Goal: Task Accomplishment & Management: Use online tool/utility

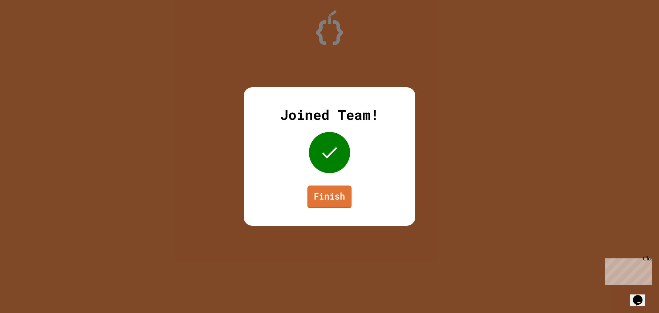
click at [343, 193] on link "Finish" at bounding box center [329, 196] width 44 height 23
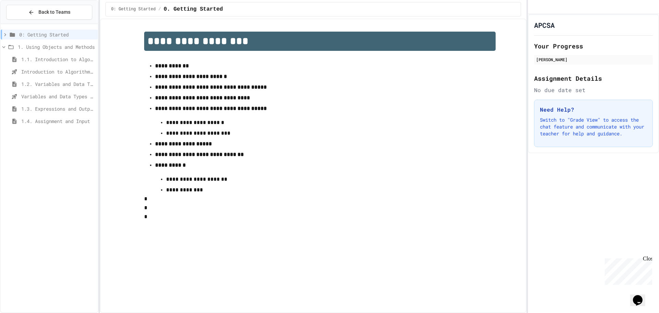
click at [38, 121] on span "1.4. Assignment and Input" at bounding box center [58, 120] width 74 height 7
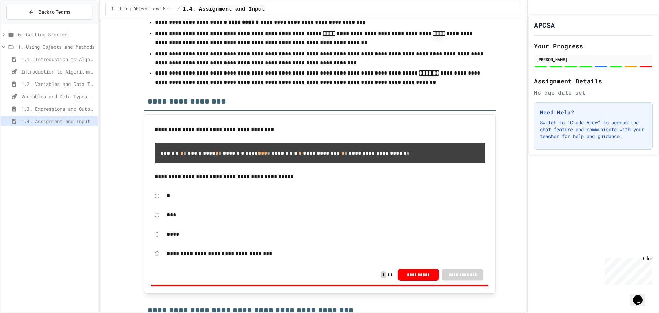
scroll to position [3479, 0]
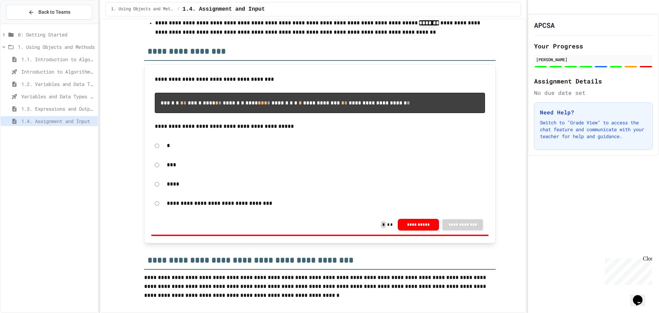
click at [39, 72] on span "Introduction to Algorithms, Programming, and Compilers" at bounding box center [58, 71] width 74 height 7
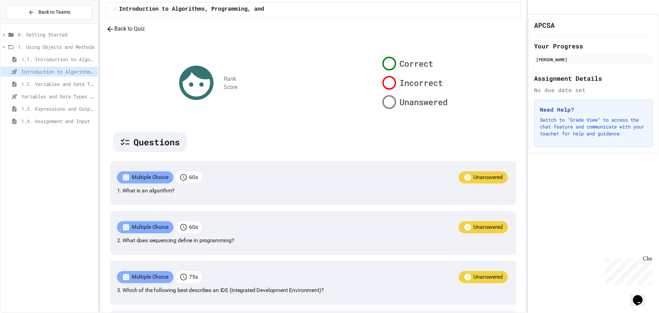
click at [191, 58] on div "Rank Score Correct Incorrect Unanswered Questions Multiple Choice 60 s Unanswer…" at bounding box center [313, 305] width 414 height 503
click at [14, 7] on button "Back to Teams" at bounding box center [49, 12] width 86 height 15
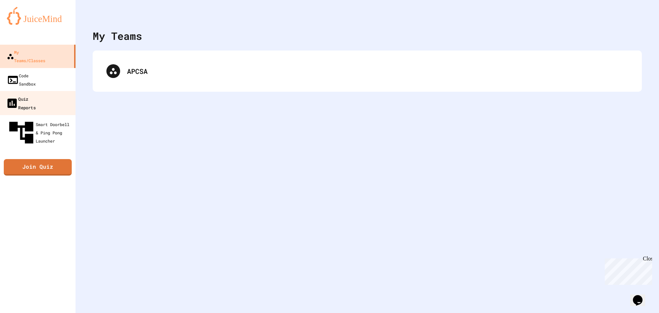
click at [36, 94] on div "Quiz Reports" at bounding box center [21, 102] width 30 height 17
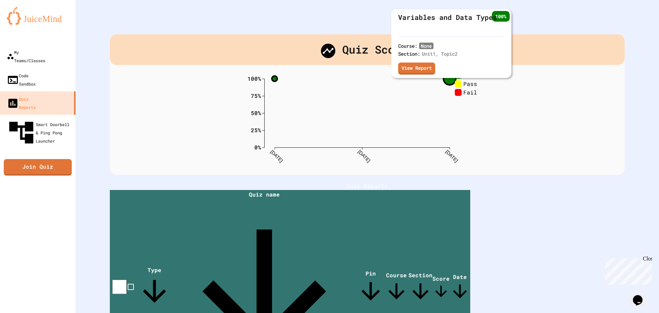
click at [447, 79] on circle at bounding box center [449, 78] width 12 height 12
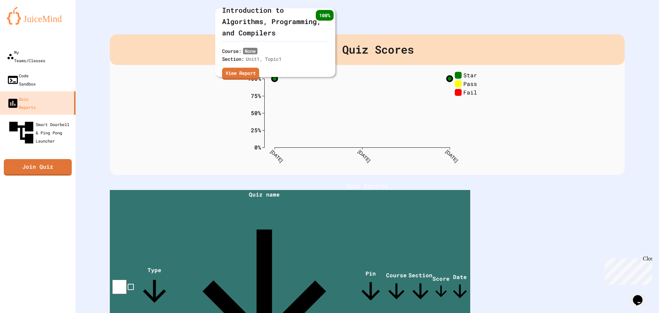
click at [270, 78] on div "Course: None Section: Unit 1 , Topic 1 View Report" at bounding box center [251, 64] width 59 height 35
click at [273, 78] on div "Course: None Section: Unit 1 , Topic 1 View Report" at bounding box center [251, 64] width 59 height 35
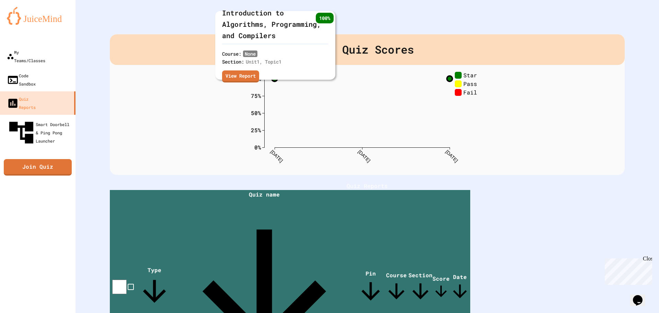
click at [274, 80] on div "Course: None Section: Unit 1 , Topic 1 View Report" at bounding box center [251, 66] width 59 height 35
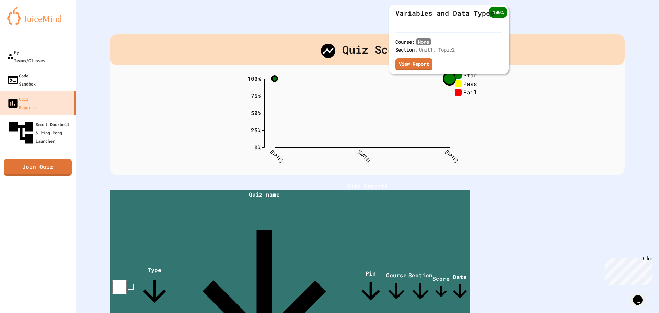
click at [447, 77] on circle at bounding box center [449, 78] width 12 height 12
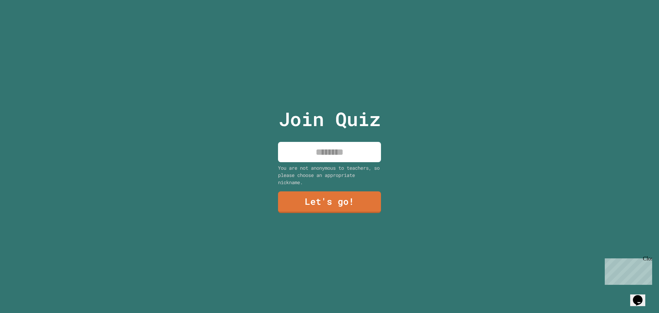
click at [338, 138] on div "Join Quiz You are not anonymous to teachers, so please choose an appropriate ni…" at bounding box center [330, 156] width 116 height 313
click at [333, 146] on input at bounding box center [329, 152] width 103 height 20
type input "****"
click at [359, 201] on link "Let's go!" at bounding box center [329, 201] width 101 height 23
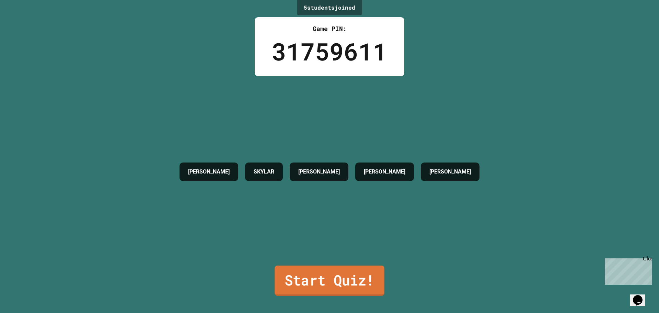
click at [357, 278] on link "Start Quiz!" at bounding box center [330, 280] width 110 height 30
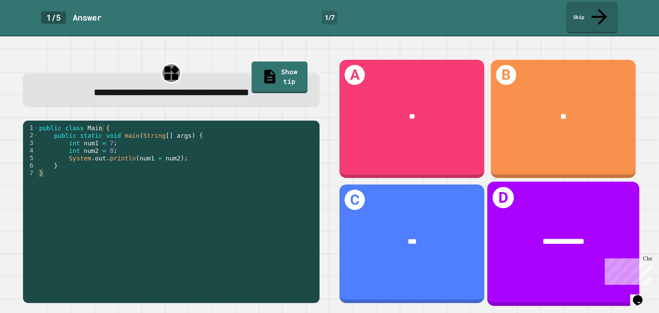
click at [536, 244] on div "**********" at bounding box center [563, 242] width 152 height 44
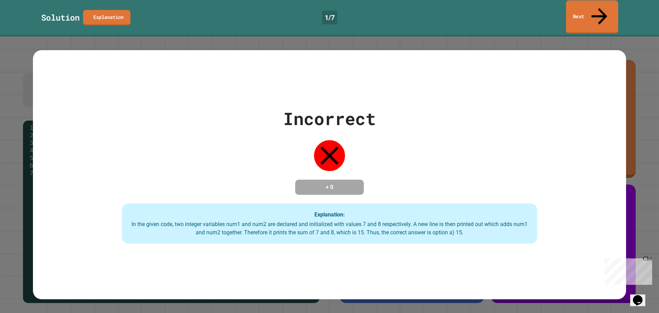
click at [603, 11] on link "Next" at bounding box center [592, 16] width 52 height 33
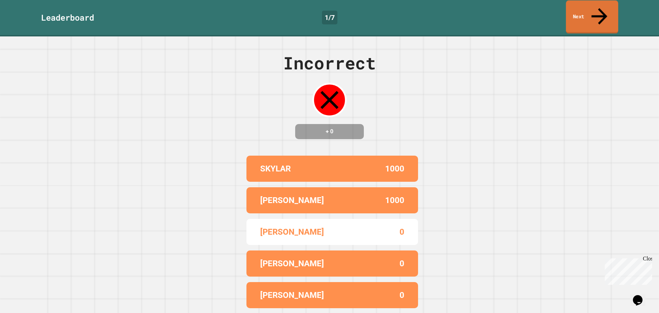
click at [574, 10] on link "Next" at bounding box center [592, 16] width 52 height 33
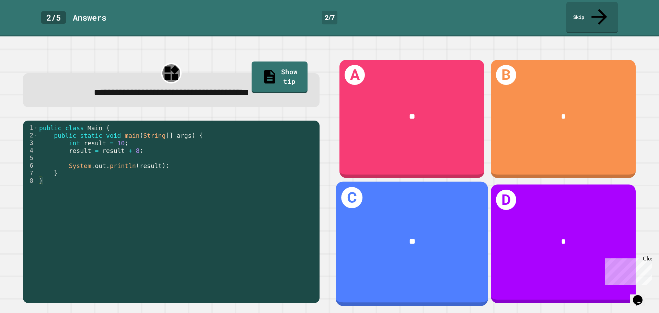
click at [420, 222] on div "**" at bounding box center [412, 242] width 152 height 44
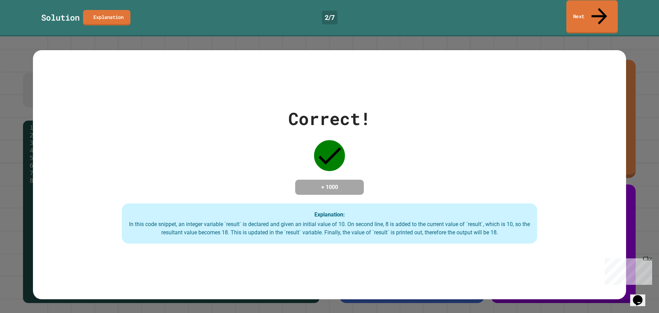
click at [608, 4] on link "Next" at bounding box center [591, 16] width 51 height 33
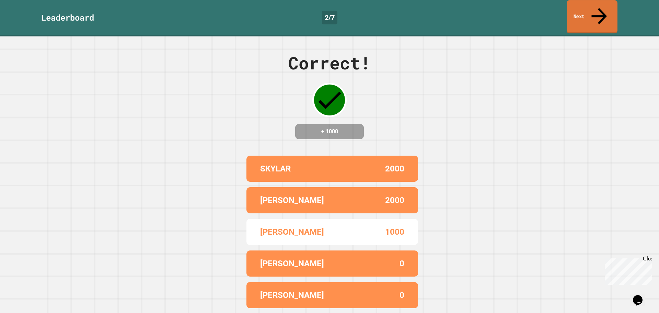
click at [608, 4] on link "Next" at bounding box center [592, 16] width 51 height 33
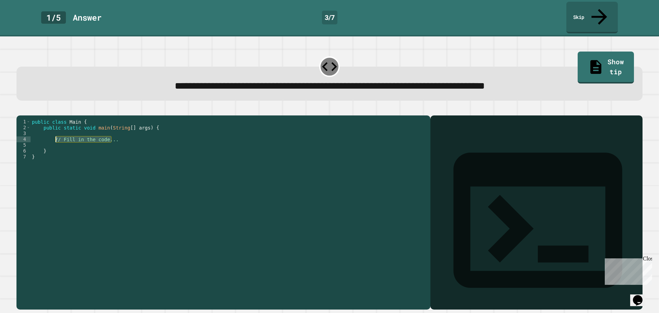
drag, startPoint x: 121, startPoint y: 135, endPoint x: 55, endPoint y: 136, distance: 65.9
click at [55, 136] on div "public class Main { public static void main ( String [ ] args ) { // Fill in th…" at bounding box center [229, 212] width 396 height 187
type textarea "*"
type textarea "**********"
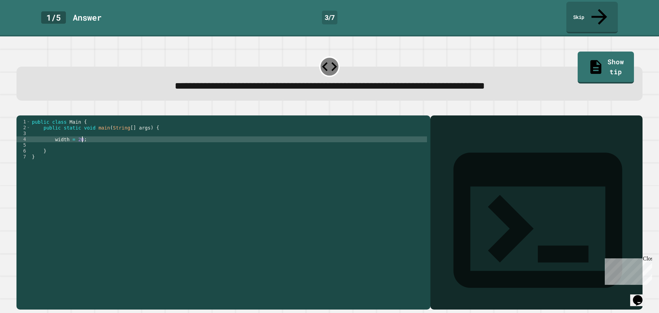
scroll to position [0, 1]
type textarea "**********"
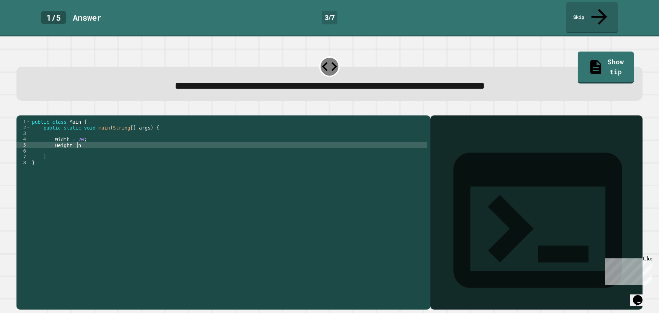
scroll to position [0, 3]
type textarea "**********"
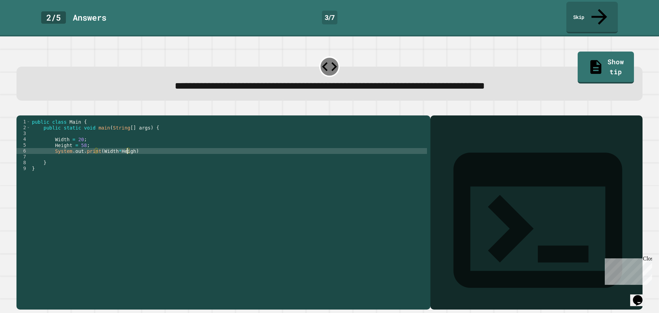
scroll to position [0, 7]
click at [141, 145] on div "public class Main { public static void main ( String [ ] args ) { Width = 20 ; …" at bounding box center [229, 212] width 396 height 187
click at [20, 110] on icon "button" at bounding box center [20, 110] width 0 height 0
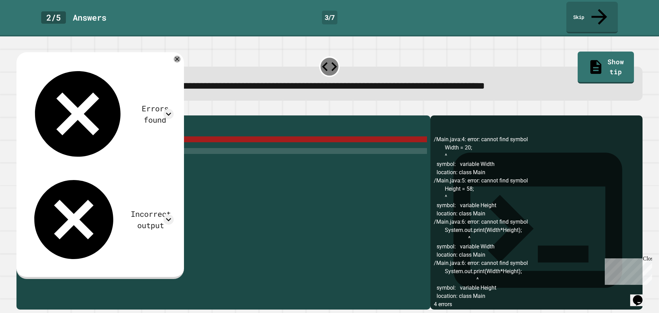
scroll to position [0, 3]
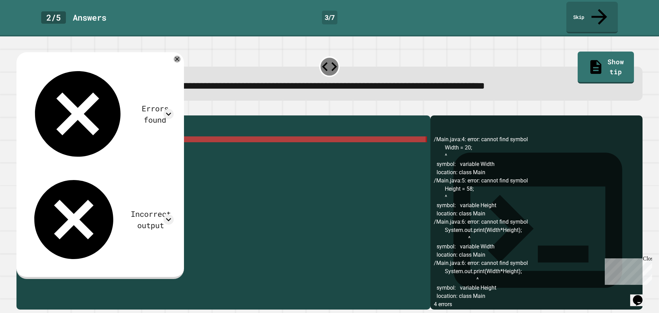
drag, startPoint x: 91, startPoint y: 138, endPoint x: 50, endPoint y: 134, distance: 41.0
click at [50, 134] on div "public class Main { public static void main ( String [ ] args ) { Width = 20 ; …" at bounding box center [229, 212] width 396 height 187
type textarea "**********"
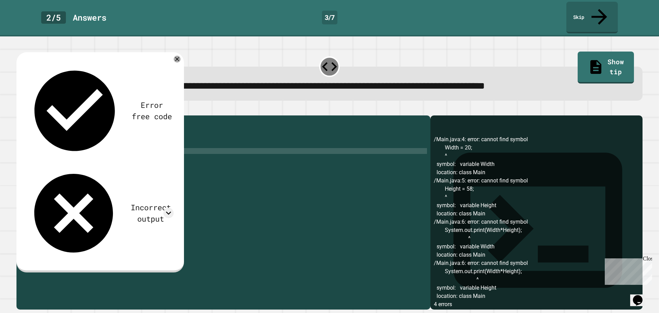
drag, startPoint x: 130, startPoint y: 142, endPoint x: 124, endPoint y: 144, distance: 6.6
click at [124, 144] on div "public class Main { public static void main ( String [ ] args ) { System . out …" at bounding box center [229, 212] width 396 height 187
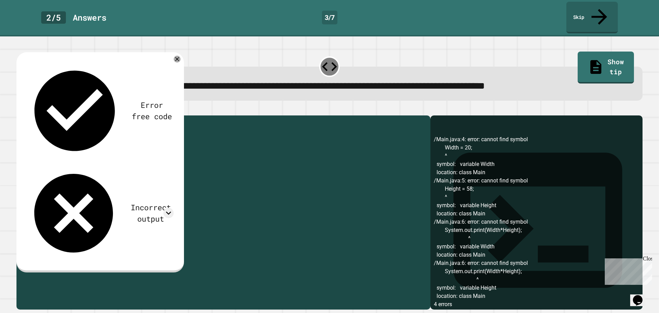
drag, startPoint x: 98, startPoint y: 138, endPoint x: 129, endPoint y: 140, distance: 31.7
click at [129, 140] on div "public class Main { public static void main ( String [ ] args ) { System . out …" at bounding box center [229, 212] width 396 height 187
type textarea "**********"
click at [35, 107] on div at bounding box center [329, 111] width 626 height 8
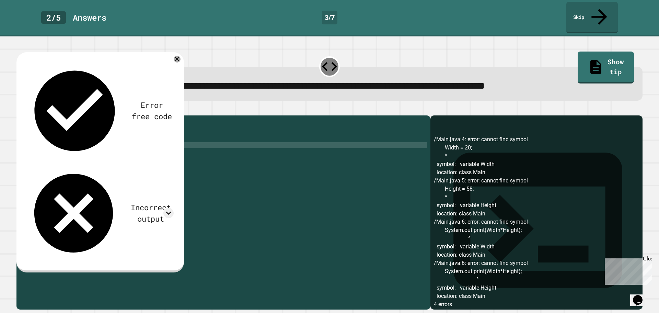
click at [20, 110] on button "button" at bounding box center [20, 110] width 0 height 0
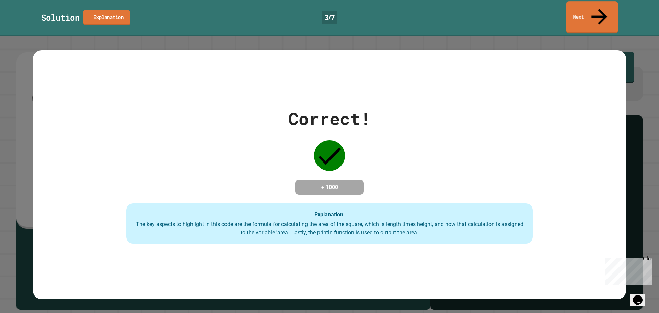
click at [599, 14] on link "Next" at bounding box center [592, 17] width 52 height 32
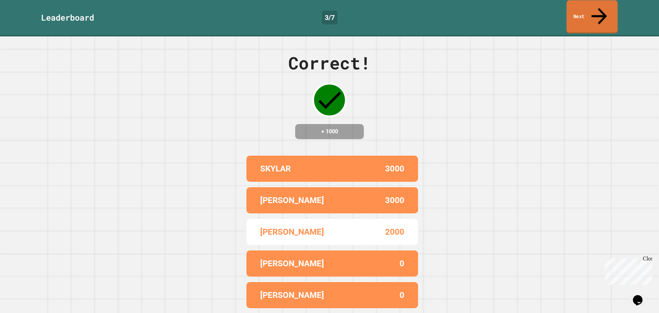
click at [592, 12] on link "Next" at bounding box center [592, 16] width 51 height 33
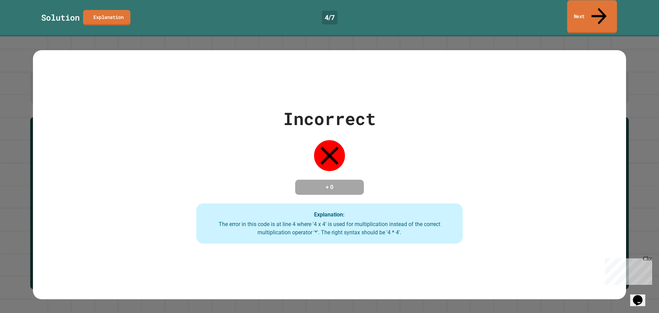
click at [587, 10] on link "Next" at bounding box center [592, 16] width 50 height 33
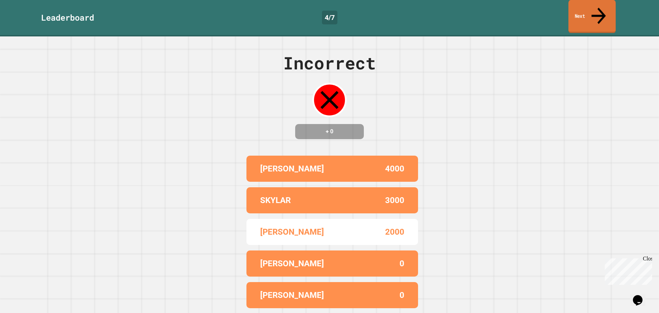
click at [572, 15] on link "Next" at bounding box center [591, 16] width 47 height 33
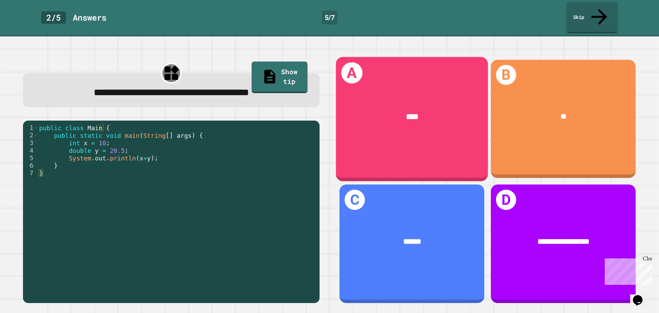
click at [398, 138] on div "A ****" at bounding box center [412, 119] width 152 height 124
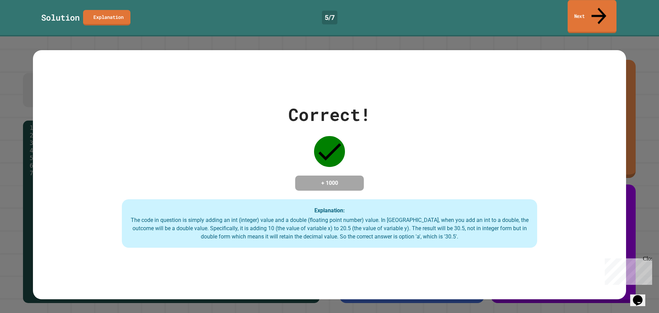
click at [583, 9] on link "Next" at bounding box center [592, 16] width 49 height 33
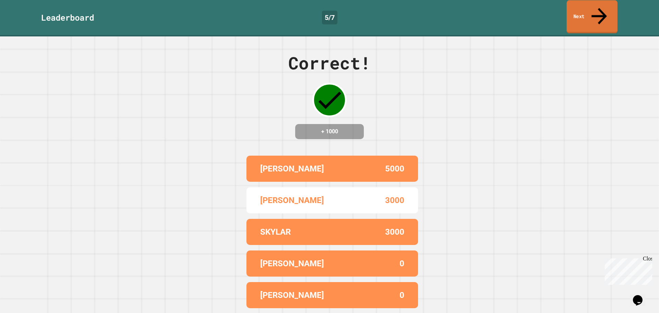
click at [584, 9] on link "Next" at bounding box center [592, 16] width 51 height 33
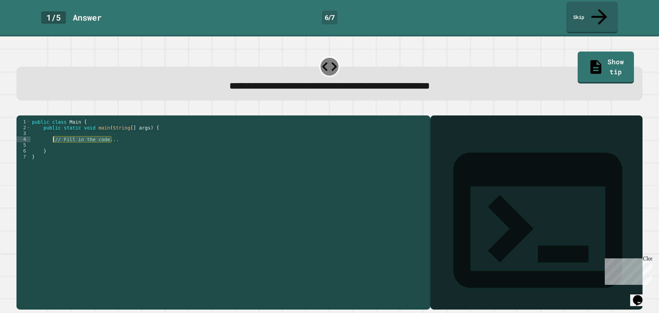
drag, startPoint x: 121, startPoint y: 135, endPoint x: 52, endPoint y: 133, distance: 69.0
click at [52, 133] on div "public class Main { public static void main ( String [ ] args ) { // Fill in th…" at bounding box center [229, 212] width 396 height 187
type textarea "**********"
click at [25, 112] on icon "button" at bounding box center [25, 114] width 4 height 5
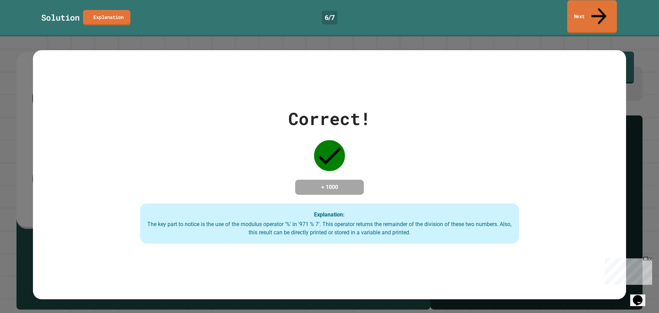
click at [584, 10] on link "Next" at bounding box center [592, 16] width 50 height 33
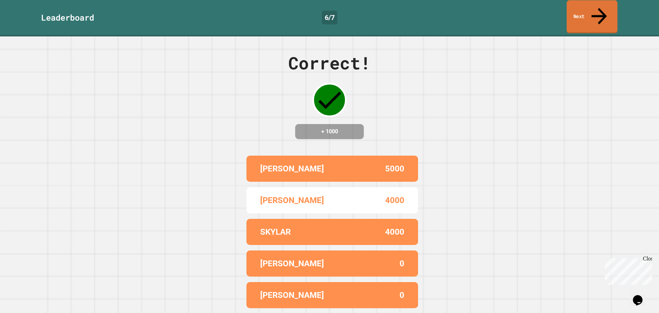
click at [596, 11] on icon at bounding box center [599, 16] width 23 height 24
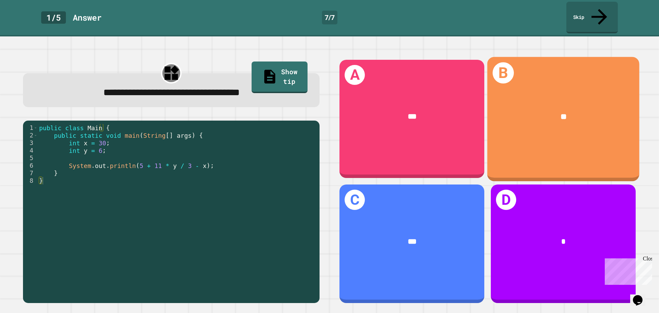
click at [513, 141] on div "B **" at bounding box center [563, 119] width 152 height 124
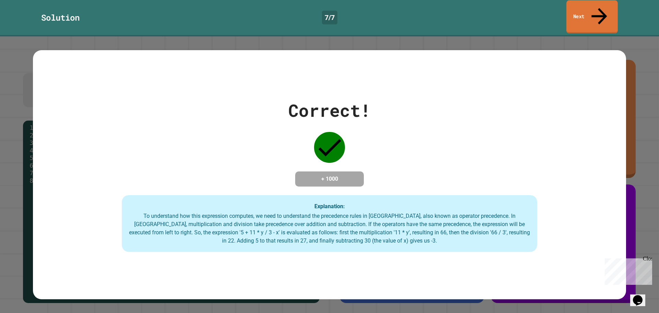
click at [576, 11] on link "Next" at bounding box center [591, 16] width 51 height 33
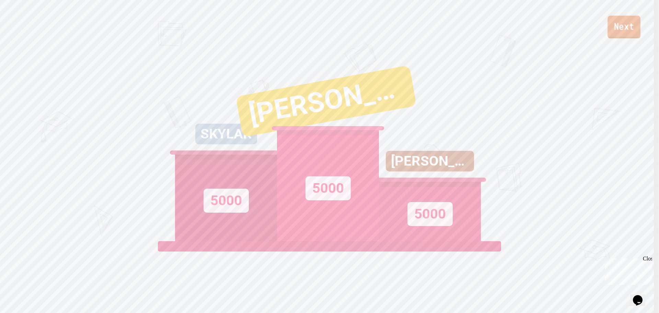
click at [616, 31] on link "Next" at bounding box center [623, 27] width 33 height 23
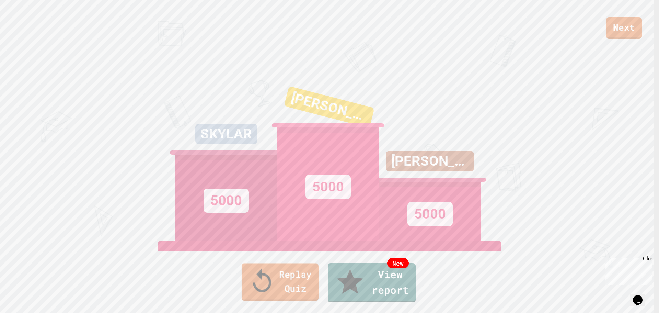
click at [275, 291] on link "Replay Quiz" at bounding box center [280, 281] width 77 height 37
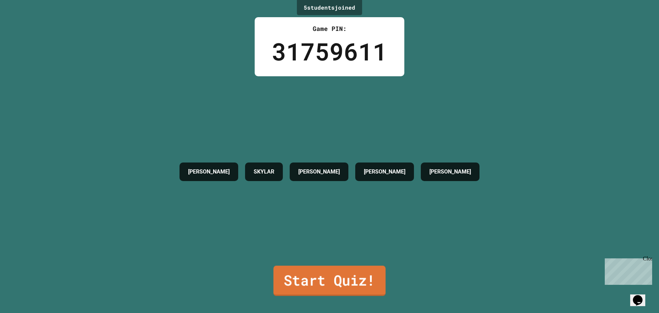
click at [310, 277] on link "Start Quiz!" at bounding box center [330, 280] width 112 height 30
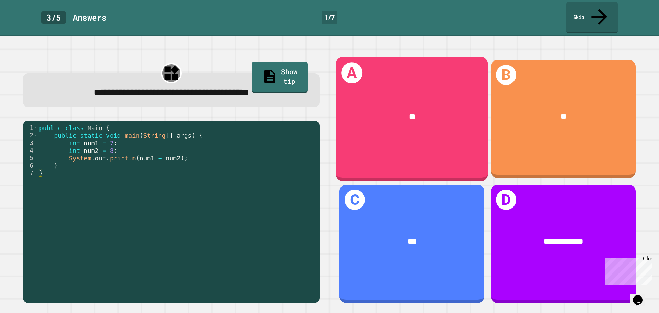
click at [421, 136] on div "A **" at bounding box center [412, 119] width 152 height 124
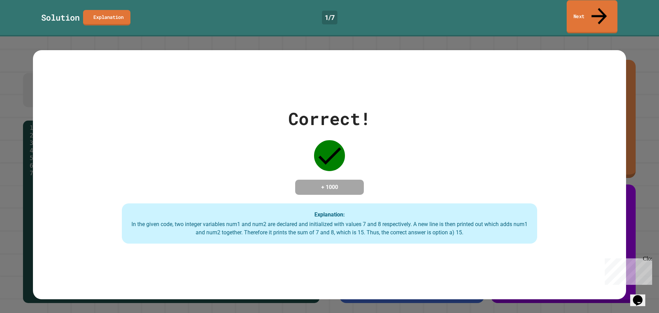
drag, startPoint x: 575, startPoint y: 7, endPoint x: 578, endPoint y: 7, distance: 3.8
click at [576, 7] on link "Next" at bounding box center [592, 16] width 51 height 33
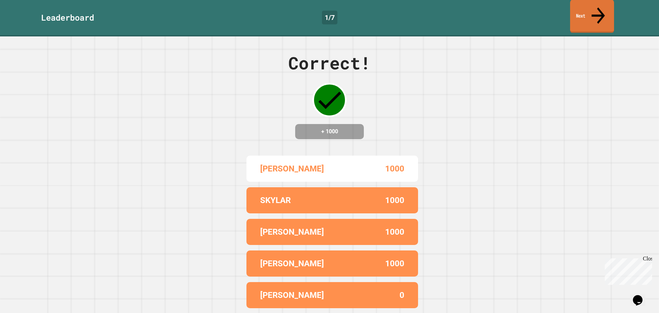
click at [591, 11] on link "Next" at bounding box center [592, 16] width 44 height 33
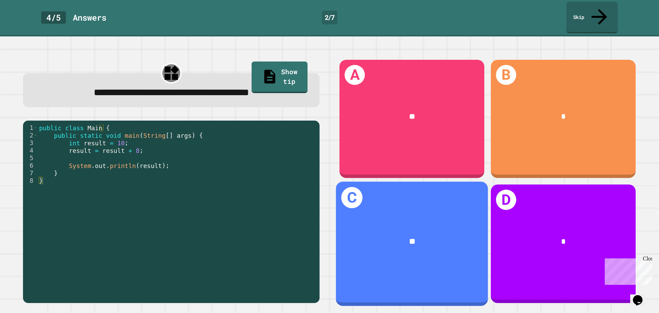
click at [371, 220] on div "**" at bounding box center [412, 242] width 152 height 44
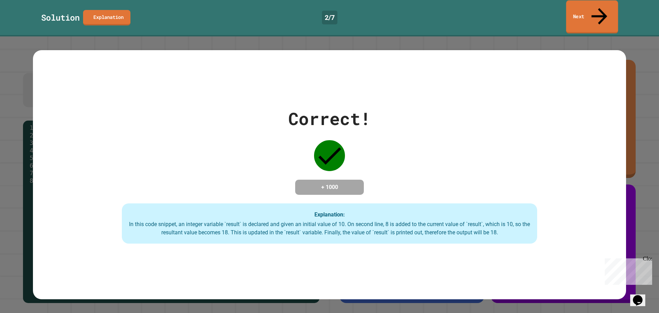
click at [608, 10] on link "Next" at bounding box center [592, 16] width 52 height 33
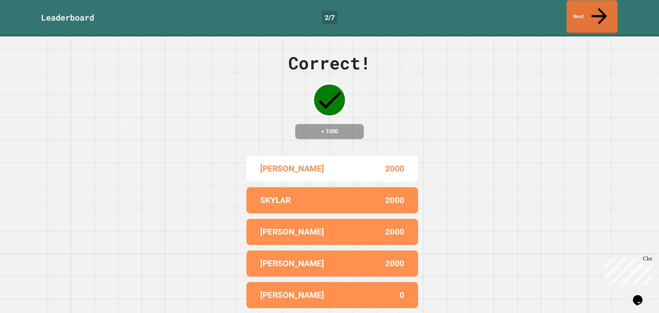
click at [608, 10] on link "Next" at bounding box center [592, 16] width 51 height 33
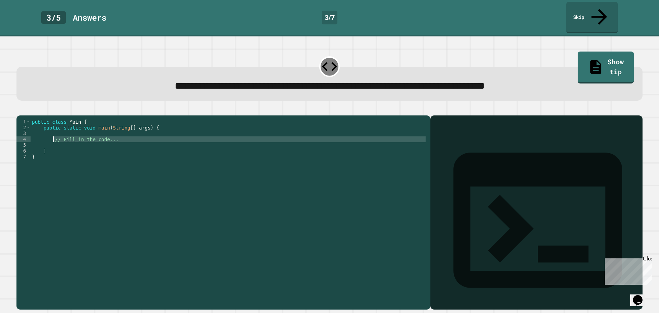
drag, startPoint x: 131, startPoint y: 137, endPoint x: 53, endPoint y: 135, distance: 77.9
click at [53, 135] on div "public class Main { public static void main ( String [ ] args ) { // Fill in th…" at bounding box center [229, 212] width 396 height 187
type textarea "**********"
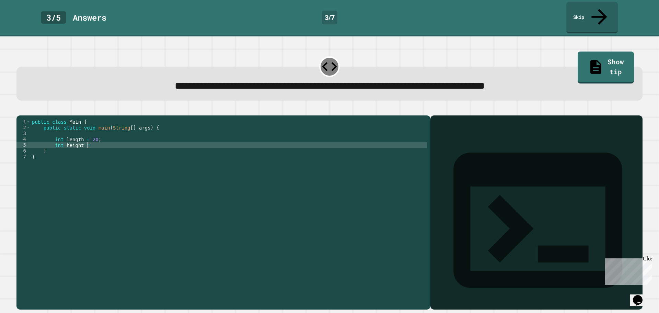
scroll to position [0, 4]
type textarea "**********"
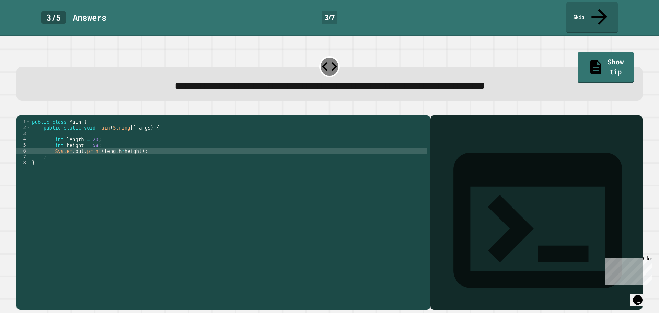
scroll to position [0, 7]
type textarea "**********"
click at [20, 110] on icon "button" at bounding box center [20, 110] width 0 height 0
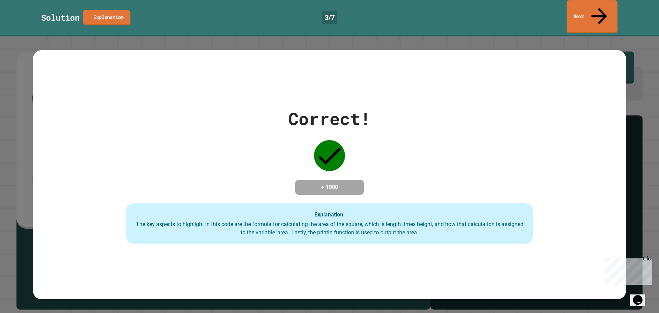
click at [586, 13] on link "Next" at bounding box center [592, 16] width 51 height 33
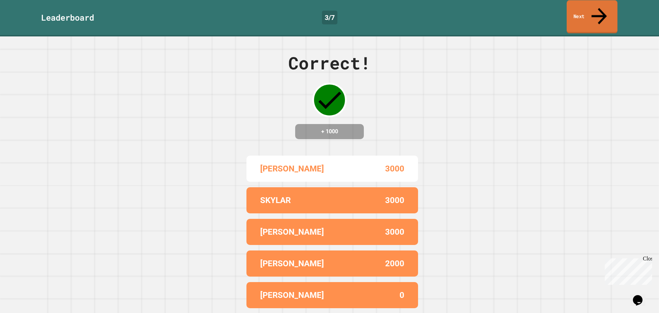
click at [586, 13] on link "Next" at bounding box center [592, 16] width 51 height 33
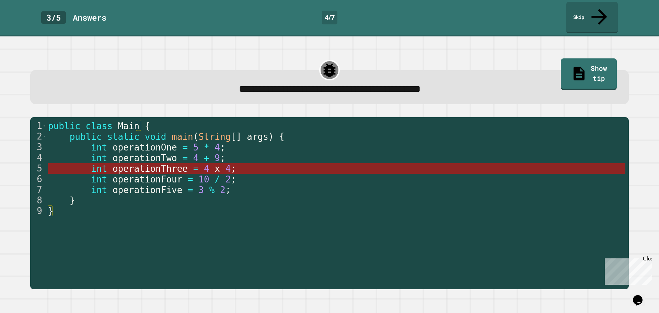
click at [214, 163] on span "x" at bounding box center [216, 168] width 5 height 10
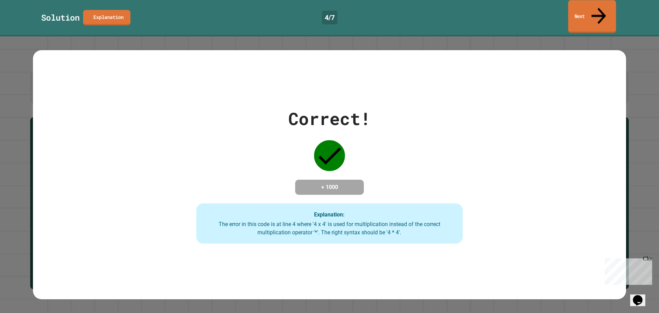
click at [593, 17] on link "Next" at bounding box center [592, 16] width 48 height 33
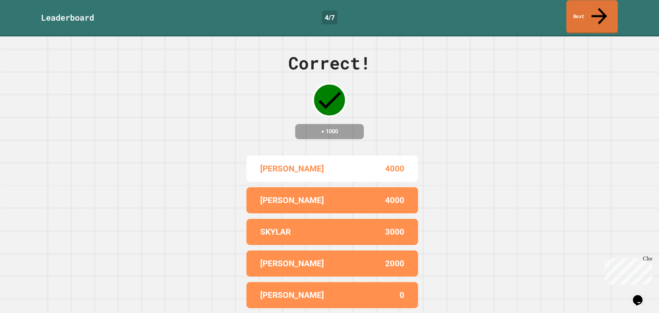
click at [593, 13] on link "Next" at bounding box center [591, 16] width 51 height 33
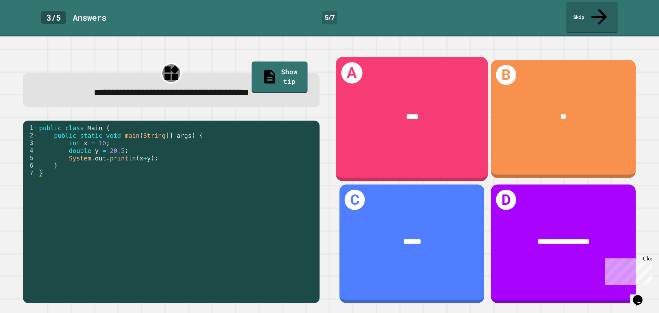
click at [442, 95] on div "****" at bounding box center [412, 117] width 152 height 44
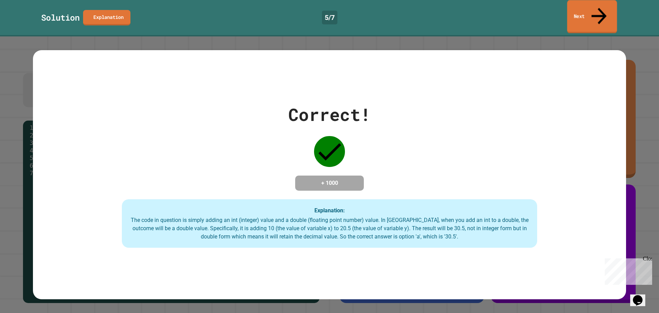
click at [587, 16] on link "Next" at bounding box center [592, 16] width 50 height 33
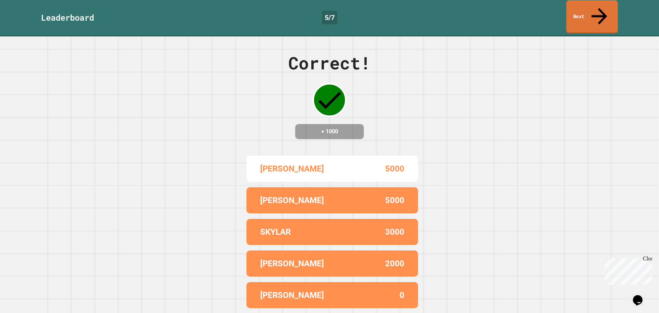
click at [583, 15] on link "Next" at bounding box center [591, 16] width 51 height 33
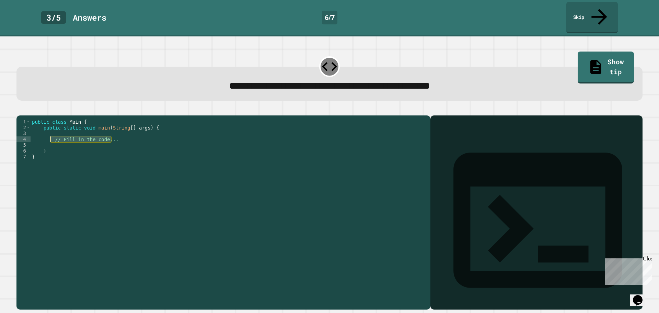
drag, startPoint x: 115, startPoint y: 135, endPoint x: 51, endPoint y: 136, distance: 63.5
click at [51, 136] on div "public class Main { public static void main ( String [ ] args ) { // Fill in th…" at bounding box center [229, 212] width 396 height 187
type textarea "**********"
click at [32, 107] on div at bounding box center [329, 111] width 626 height 8
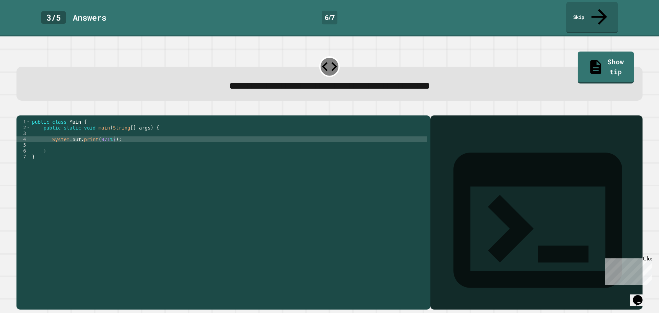
click at [20, 110] on icon "button" at bounding box center [20, 110] width 0 height 0
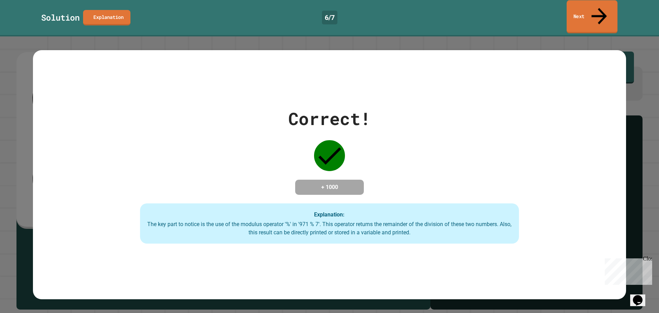
click at [604, 16] on link "Next" at bounding box center [592, 16] width 51 height 33
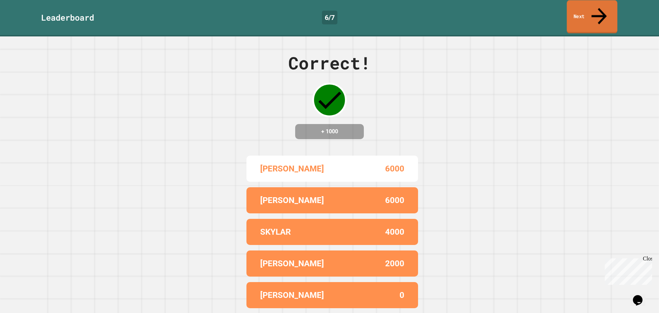
click at [587, 9] on link "Next" at bounding box center [592, 16] width 50 height 33
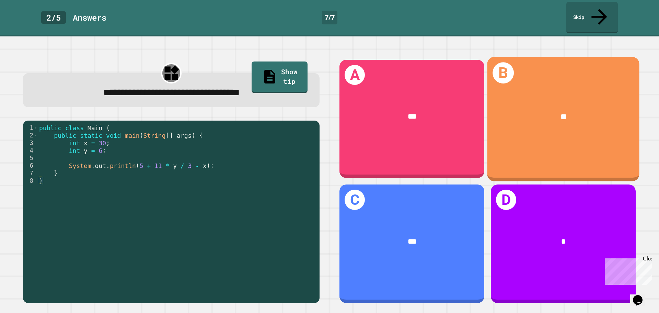
click at [497, 126] on div "B **" at bounding box center [563, 119] width 152 height 124
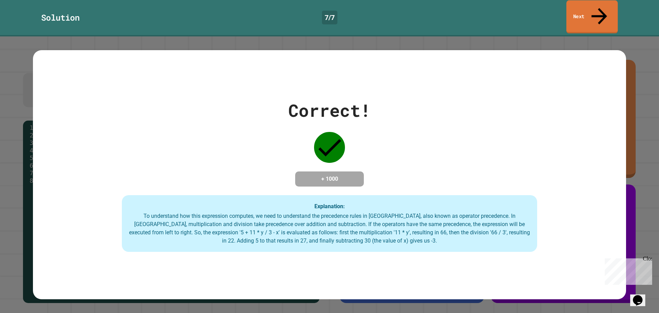
click at [591, 7] on link "Next" at bounding box center [591, 16] width 51 height 33
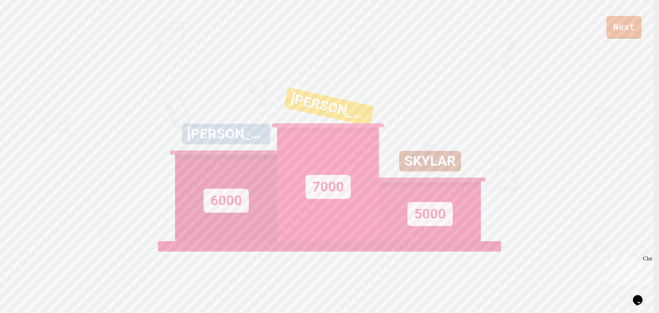
click at [627, 30] on link "Next" at bounding box center [623, 27] width 35 height 23
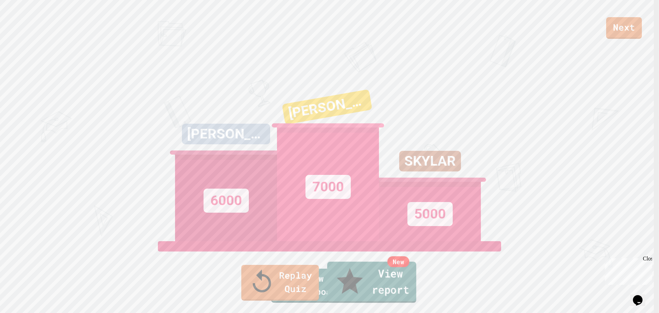
click at [382, 299] on link "New View report" at bounding box center [371, 282] width 89 height 41
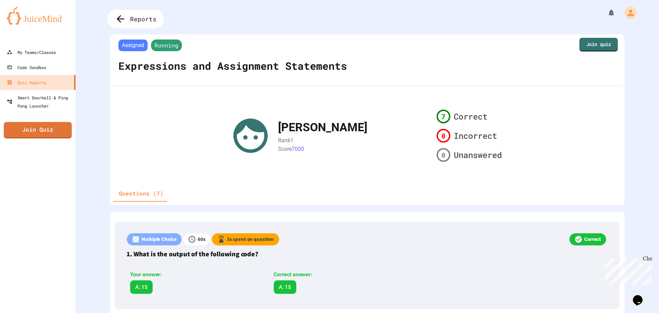
click at [134, 24] on div "Reports" at bounding box center [135, 19] width 57 height 19
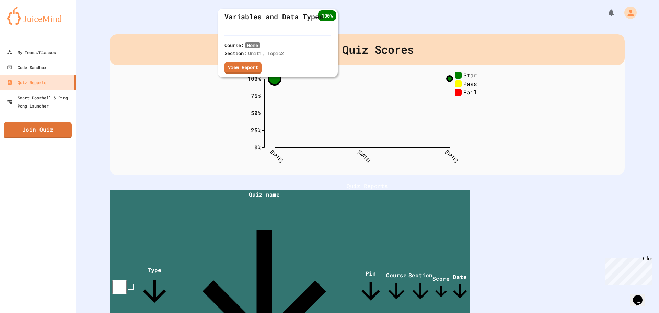
click at [271, 79] on circle at bounding box center [274, 78] width 12 height 12
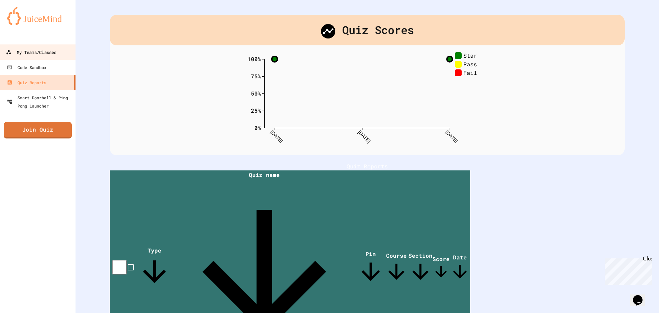
click at [43, 54] on div "My Teams/Classes" at bounding box center [31, 52] width 50 height 9
